Goal: Register for event/course

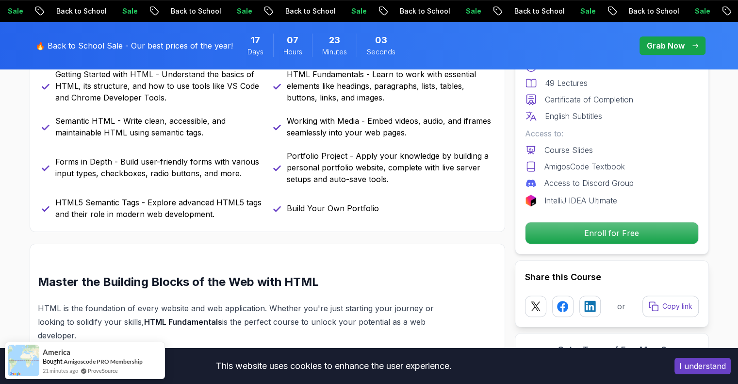
scroll to position [583, 0]
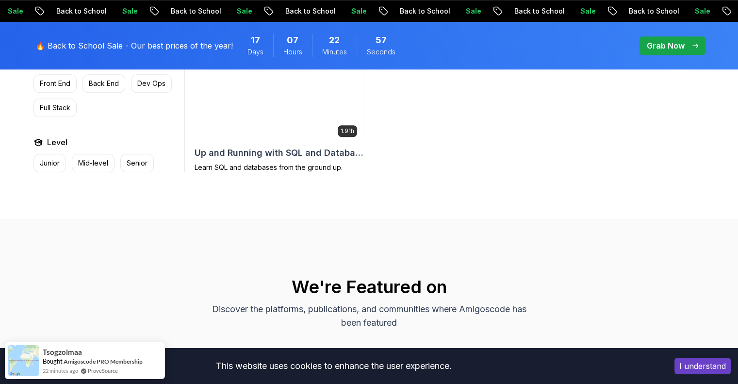
scroll to position [666, 0]
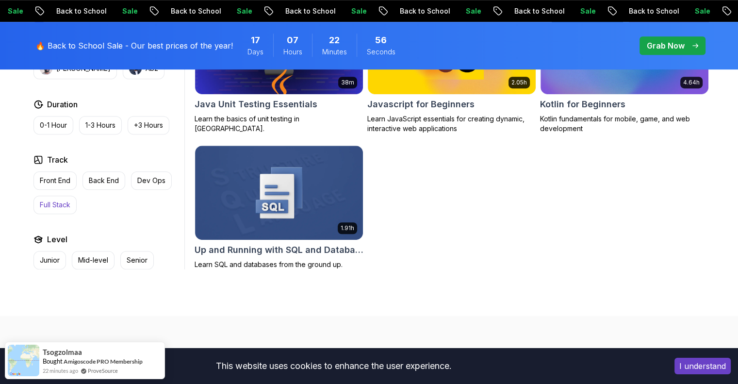
click at [62, 202] on p "Full Stack" at bounding box center [55, 205] width 31 height 10
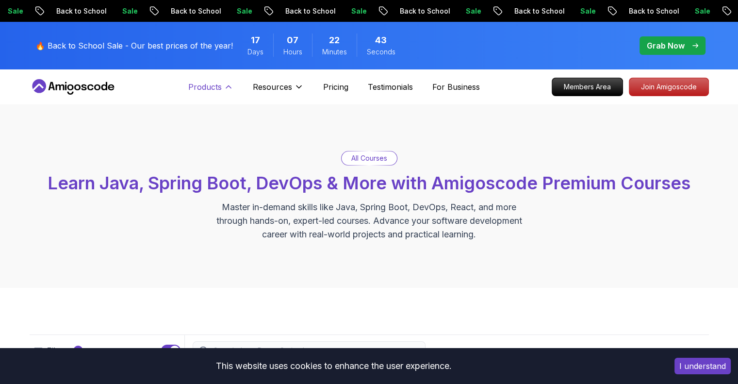
click at [222, 86] on button "Products" at bounding box center [210, 90] width 45 height 19
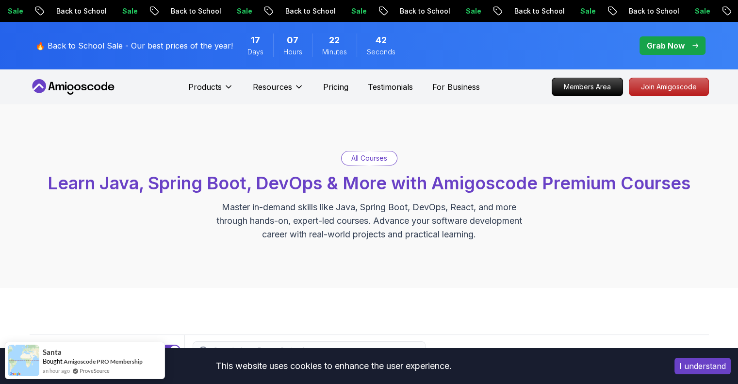
click at [236, 86] on div "Products Resources" at bounding box center [246, 86] width 116 height 19
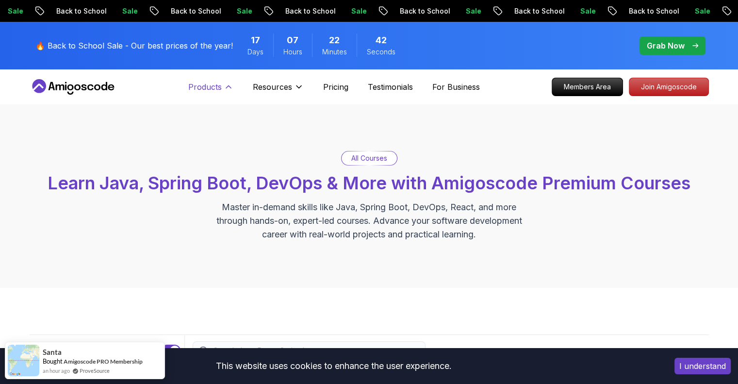
click at [229, 89] on icon at bounding box center [229, 87] width 10 height 10
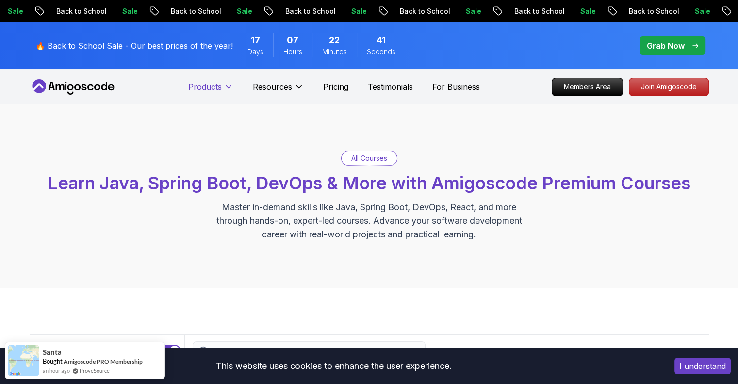
click at [229, 89] on icon at bounding box center [229, 87] width 10 height 10
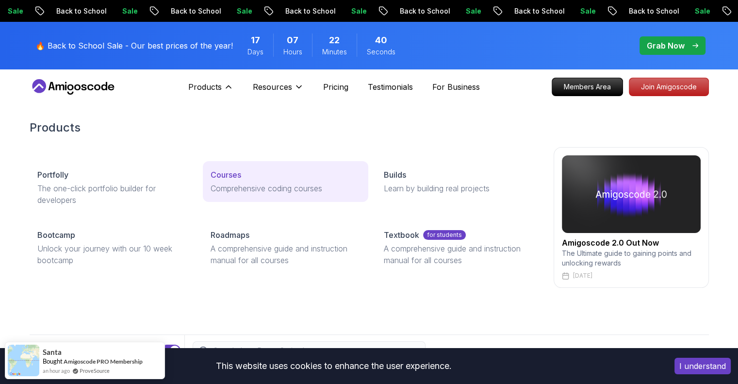
click at [231, 172] on p "Courses" at bounding box center [226, 175] width 31 height 12
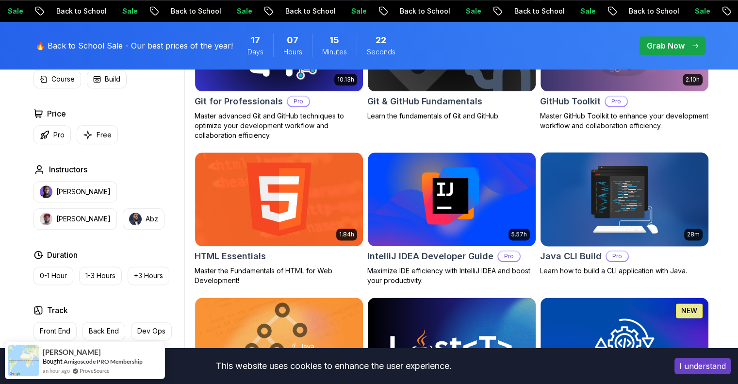
scroll to position [1165, 0]
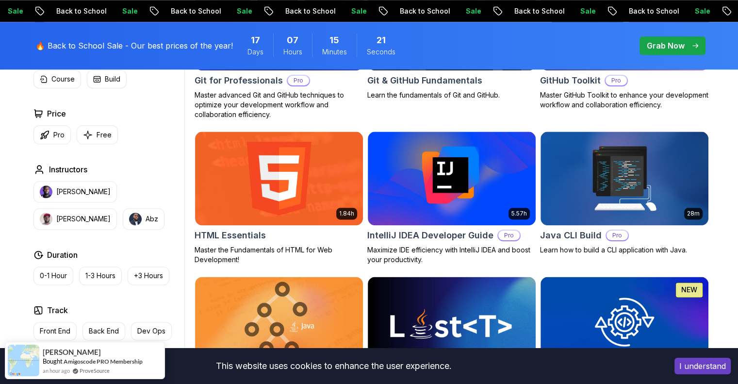
drag, startPoint x: 237, startPoint y: 233, endPoint x: 745, endPoint y: 274, distance: 510.0
click at [237, 233] on h2 "HTML Essentials" at bounding box center [230, 236] width 71 height 14
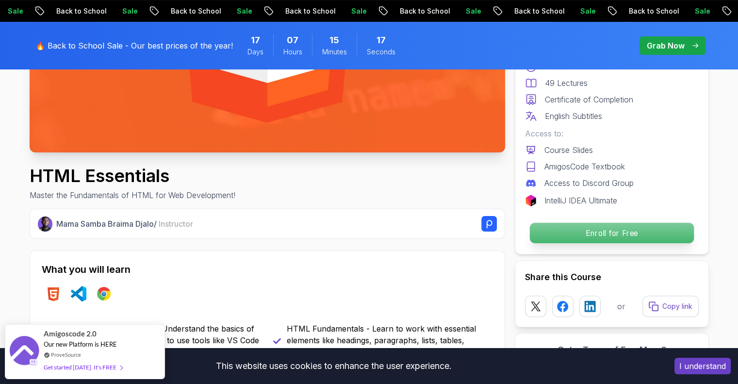
click at [604, 232] on p "Enroll for Free" at bounding box center [612, 233] width 164 height 20
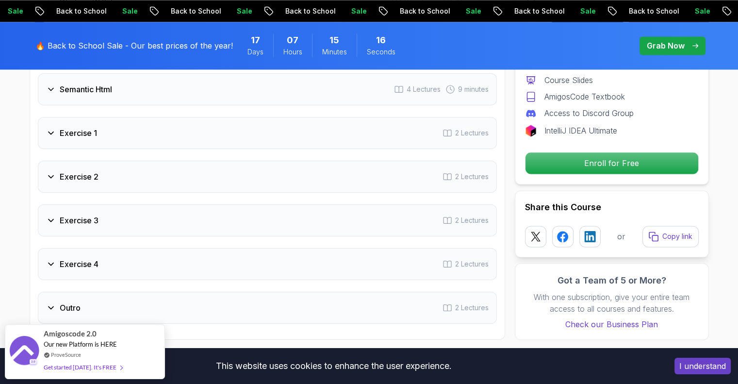
scroll to position [1962, 0]
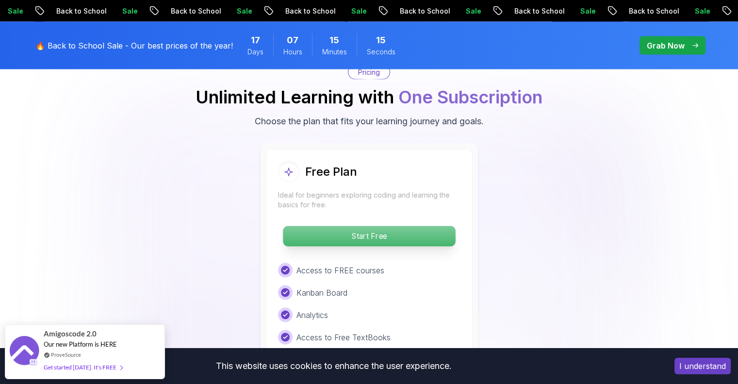
click at [375, 229] on p "Start Free" at bounding box center [369, 236] width 172 height 20
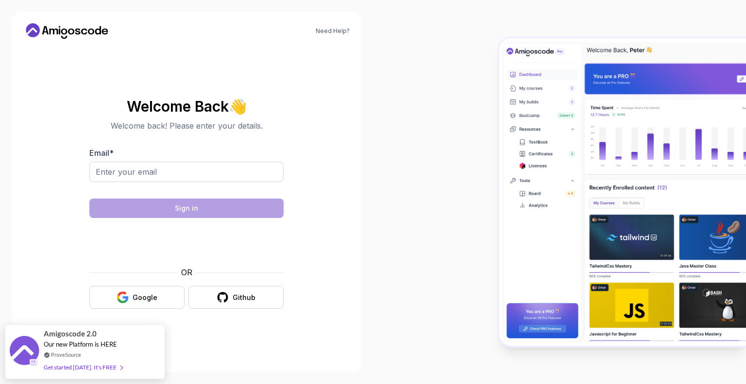
click at [360, 157] on div "Need Help? Welcome Back 👋 Welcome back! Please enter your details. Email * Sign…" at bounding box center [187, 192] width 350 height 361
